Goal: Information Seeking & Learning: Check status

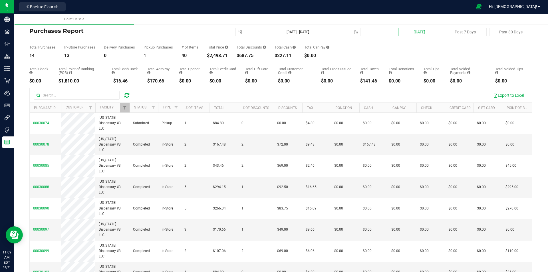
click at [418, 33] on button "[DATE]" at bounding box center [419, 32] width 43 height 9
type input "[DATE] - [DATE]"
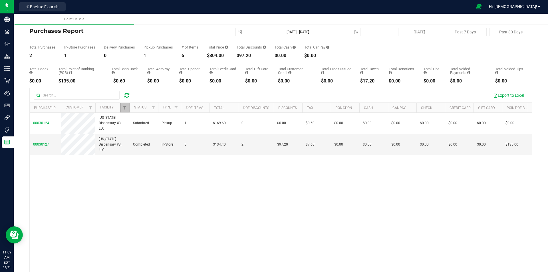
click at [127, 105] on link "Filter" at bounding box center [124, 108] width 9 height 10
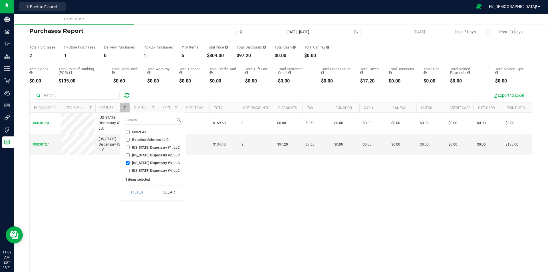
click at [137, 161] on span "[US_STATE] Dispensary #3, LLC" at bounding box center [156, 162] width 48 height 3
click at [130, 161] on input "[US_STATE] Dispensary #3, LLC" at bounding box center [128, 163] width 4 height 4
checkbox input "false"
click at [138, 166] on ul "Select All Botanical Sciences, LLC [US_STATE] Dispensary #1, LLC [US_STATE] Dis…" at bounding box center [153, 151] width 59 height 45
click at [139, 169] on span "[US_STATE] Dispensary #4, LLC" at bounding box center [156, 170] width 48 height 3
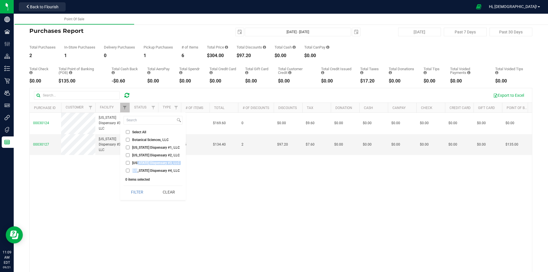
click at [130, 169] on input "[US_STATE] Dispensary #4, LLC" at bounding box center [128, 171] width 4 height 4
click at [144, 191] on button "Filter" at bounding box center [137, 192] width 27 height 13
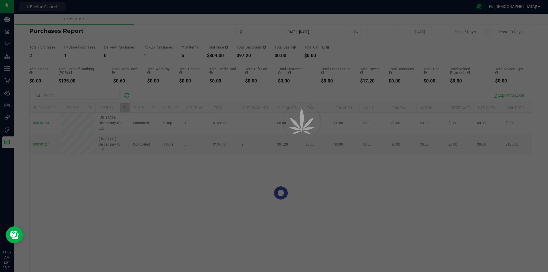
checkbox input "true"
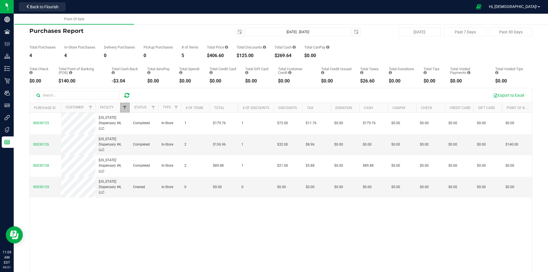
click at [126, 109] on span "Filter" at bounding box center [124, 107] width 5 height 5
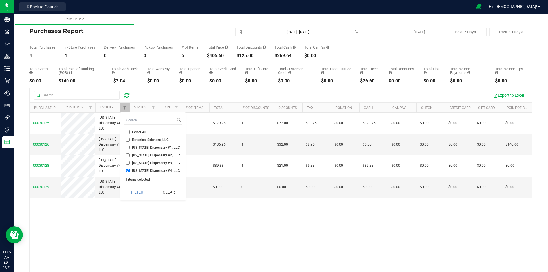
click at [145, 147] on span "[US_STATE] Dispensary #1, LLC" at bounding box center [156, 147] width 48 height 3
click at [130, 147] on input "[US_STATE] Dispensary #1, LLC" at bounding box center [128, 148] width 4 height 4
checkbox input "true"
click at [151, 170] on span "[US_STATE] Dispensary #4, LLC" at bounding box center [156, 170] width 48 height 3
click at [130, 170] on input "[US_STATE] Dispensary #4, LLC" at bounding box center [128, 171] width 4 height 4
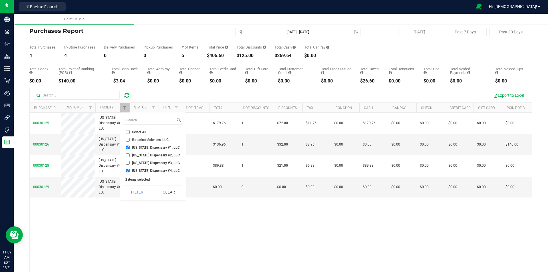
checkbox input "false"
click at [146, 196] on button "Filter" at bounding box center [137, 192] width 27 height 13
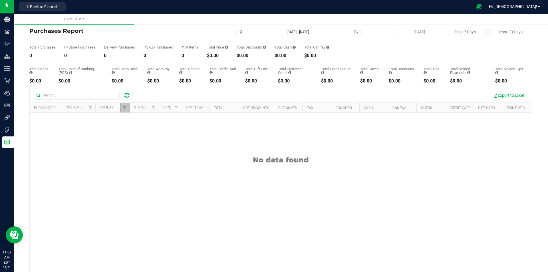
click at [122, 103] on link "Filter" at bounding box center [124, 108] width 9 height 10
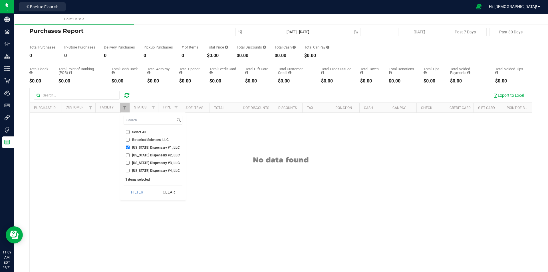
drag, startPoint x: 140, startPoint y: 147, endPoint x: 143, endPoint y: 153, distance: 6.5
click at [140, 147] on span "[US_STATE] Dispensary #1, LLC" at bounding box center [156, 147] width 48 height 3
click at [130, 147] on input "[US_STATE] Dispensary #1, LLC" at bounding box center [128, 148] width 4 height 4
checkbox input "false"
click at [143, 154] on span "[US_STATE] Dispensary #2, LLC" at bounding box center [156, 155] width 48 height 3
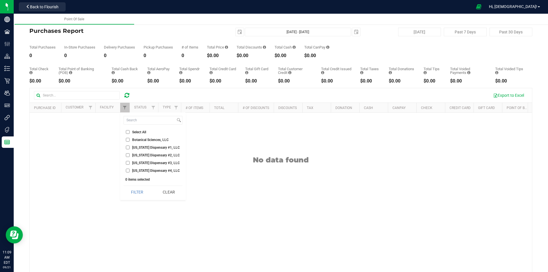
click at [130, 153] on input "[US_STATE] Dispensary #2, LLC" at bounding box center [128, 155] width 4 height 4
click at [141, 192] on button "Filter" at bounding box center [137, 192] width 27 height 13
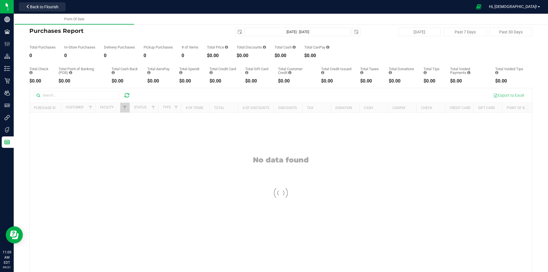
checkbox input "true"
click at [128, 109] on link "Filter" at bounding box center [124, 108] width 9 height 10
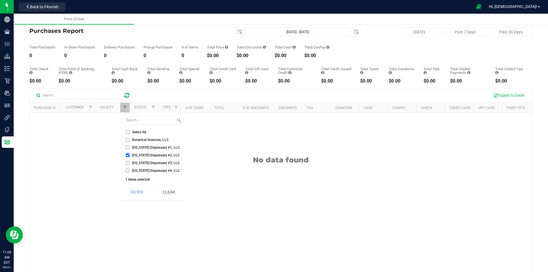
click at [146, 153] on li "[US_STATE] Dispensary #2, LLC" at bounding box center [153, 155] width 59 height 6
click at [149, 164] on span "[US_STATE] Dispensary #3, LLC" at bounding box center [156, 162] width 48 height 3
click at [130, 164] on input "[US_STATE] Dispensary #3, LLC" at bounding box center [128, 163] width 4 height 4
checkbox input "true"
click at [150, 155] on span "[US_STATE] Dispensary #2, LLC" at bounding box center [156, 155] width 48 height 3
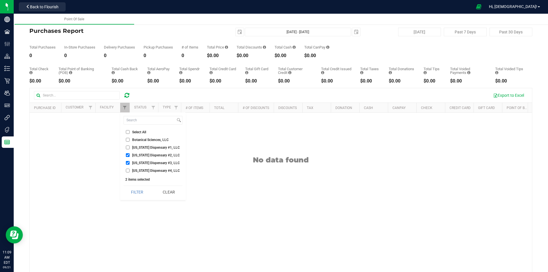
click at [130, 155] on input "[US_STATE] Dispensary #2, LLC" at bounding box center [128, 155] width 4 height 4
checkbox input "false"
click at [142, 193] on button "Filter" at bounding box center [137, 192] width 27 height 13
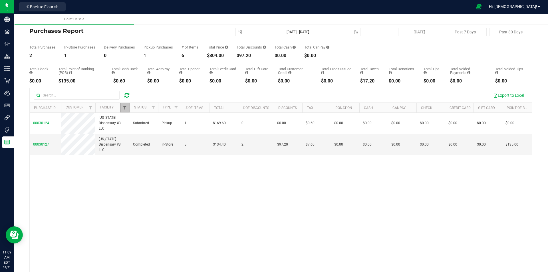
click at [125, 110] on span "Filter" at bounding box center [124, 107] width 5 height 5
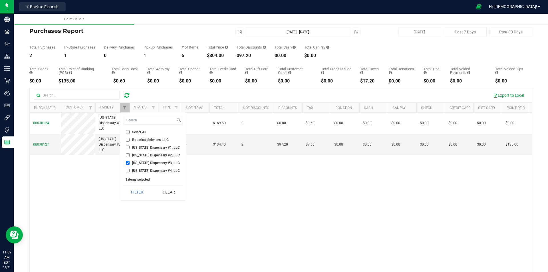
click at [148, 162] on span "[US_STATE] Dispensary #3, LLC" at bounding box center [156, 162] width 48 height 3
click at [130, 162] on input "[US_STATE] Dispensary #3, LLC" at bounding box center [128, 163] width 4 height 4
checkbox input "false"
click at [151, 172] on span "[US_STATE] Dispensary #4, LLC" at bounding box center [156, 170] width 48 height 3
click at [130, 172] on input "[US_STATE] Dispensary #4, LLC" at bounding box center [128, 171] width 4 height 4
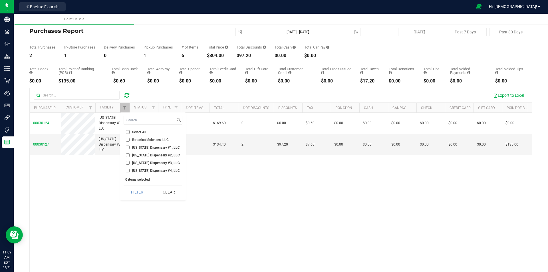
checkbox input "true"
click at [142, 190] on button "Filter" at bounding box center [137, 192] width 27 height 13
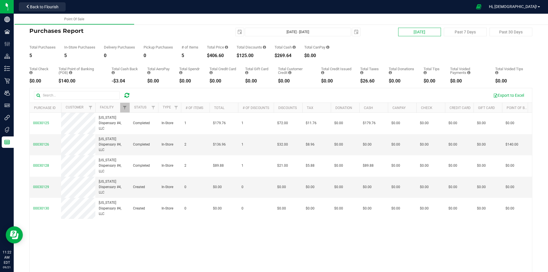
click at [411, 35] on button "[DATE]" at bounding box center [419, 32] width 43 height 9
type input "[DATE]"
click at [126, 95] on icon at bounding box center [126, 95] width 5 height 6
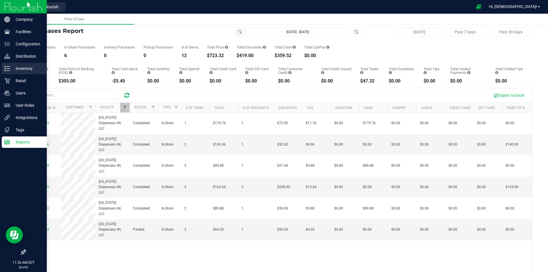
click at [33, 68] on p "Inventory" at bounding box center [27, 68] width 34 height 7
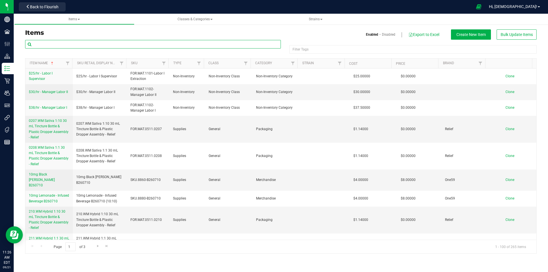
click at [102, 45] on input "text" at bounding box center [153, 44] width 256 height 9
type input "DARK CHO"
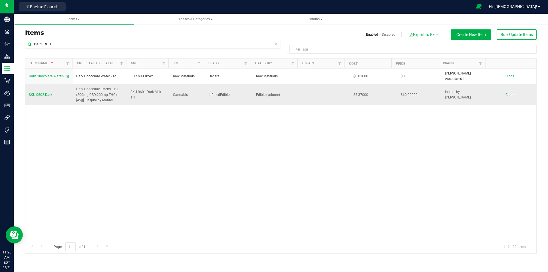
click at [36, 93] on span "SKU.0602.Dark" at bounding box center [40, 95] width 23 height 4
click at [276, 43] on icon at bounding box center [276, 43] width 4 height 7
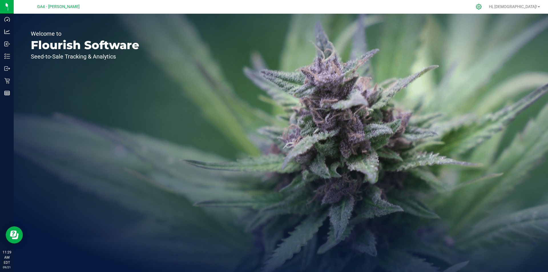
click at [482, 6] on icon at bounding box center [479, 7] width 6 height 6
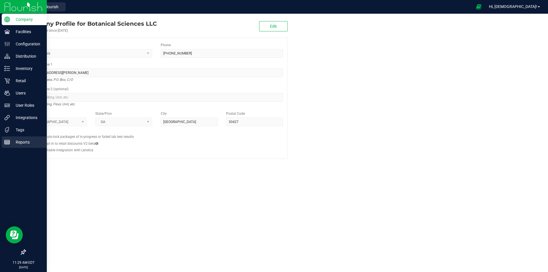
click at [11, 142] on p "Reports" at bounding box center [27, 142] width 34 height 7
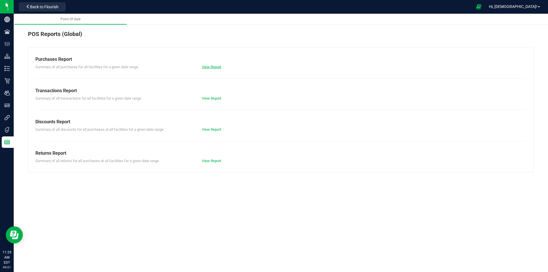
click at [207, 66] on link "View Report" at bounding box center [211, 67] width 19 height 4
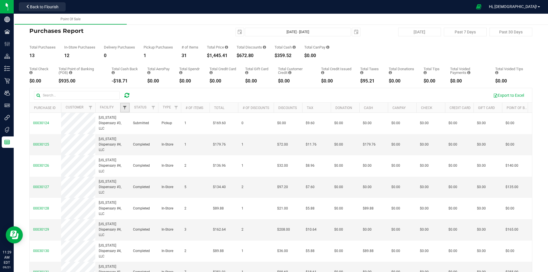
click at [123, 107] on span "Filter" at bounding box center [124, 107] width 5 height 5
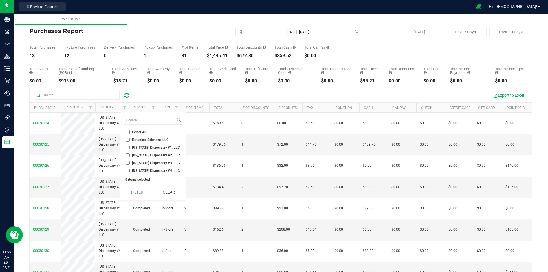
click at [159, 171] on span "[US_STATE] Dispensary #4, LLC" at bounding box center [156, 170] width 48 height 3
click at [130, 171] on input "[US_STATE] Dispensary #4, LLC" at bounding box center [128, 171] width 4 height 4
checkbox input "true"
click at [145, 193] on button "Filter" at bounding box center [137, 192] width 27 height 13
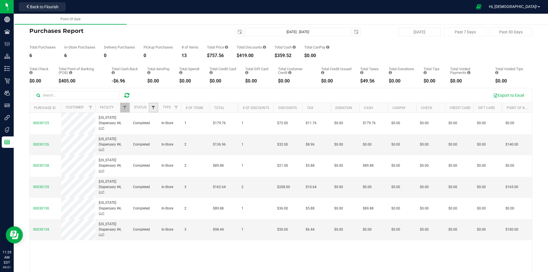
click at [155, 108] on span "Filter" at bounding box center [153, 107] width 5 height 5
click at [172, 148] on span "Completed" at bounding box center [169, 147] width 17 height 3
click at [158, 148] on input "Completed" at bounding box center [156, 148] width 4 height 4
checkbox input "true"
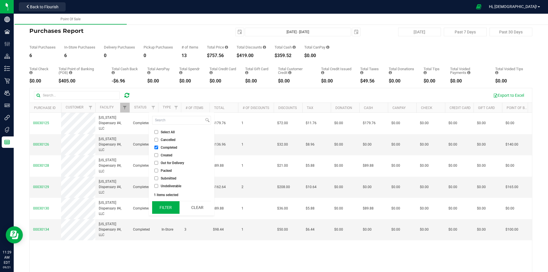
click at [170, 205] on button "Filter" at bounding box center [165, 207] width 27 height 13
